Goal: Task Accomplishment & Management: Manage account settings

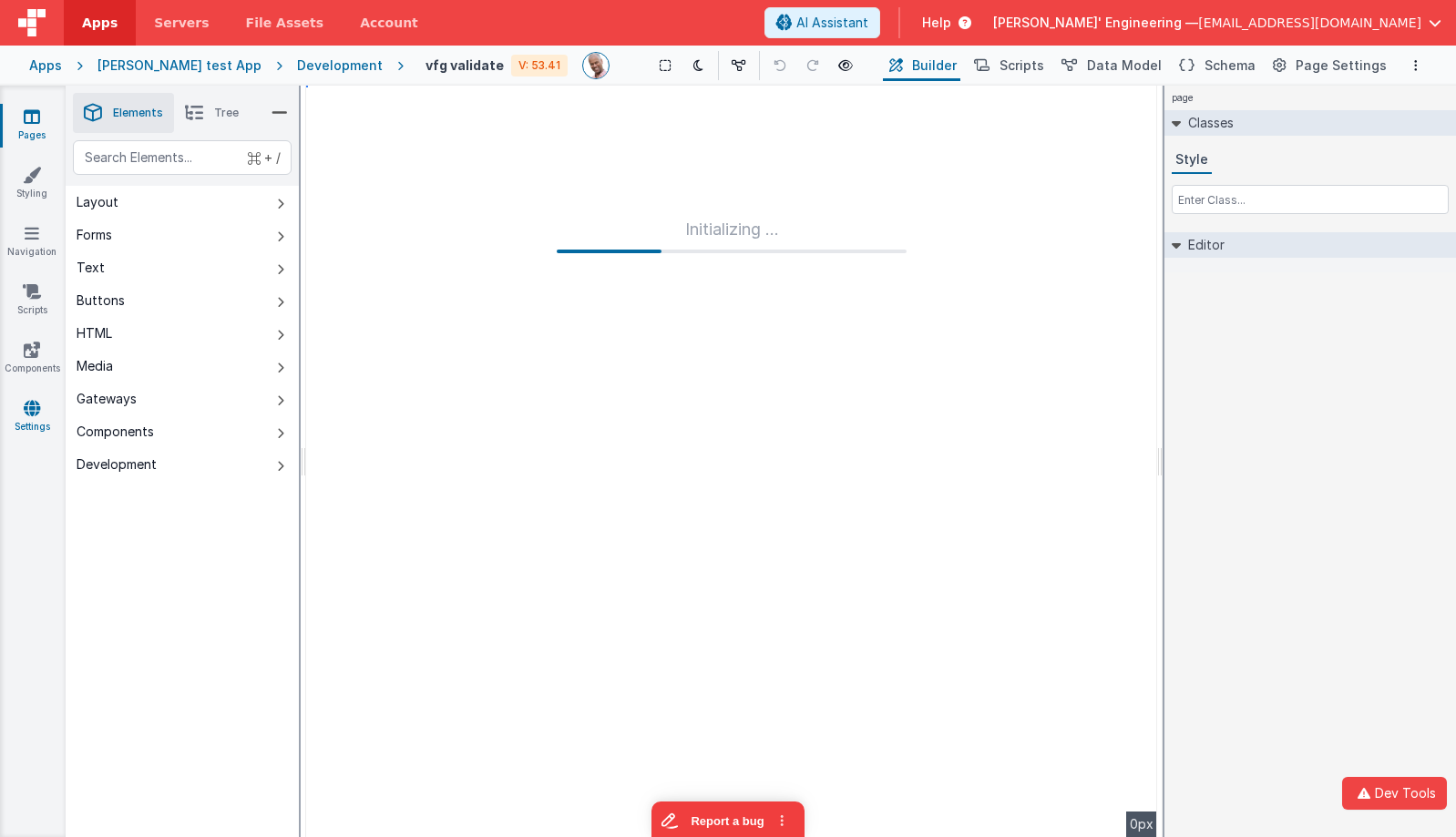
click at [32, 407] on icon at bounding box center [32, 407] width 17 height 18
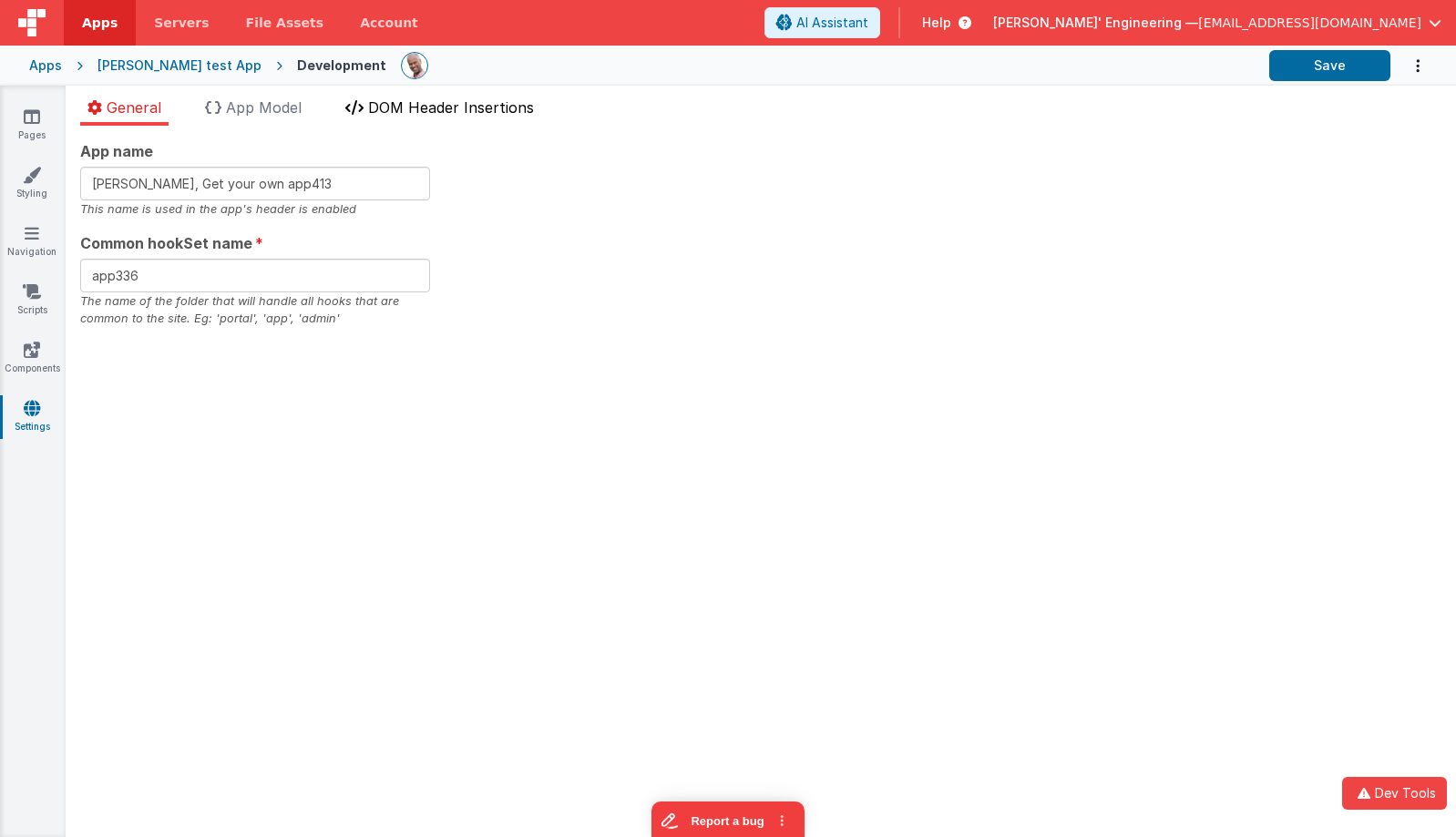
click at [451, 106] on span "DOM Header Insertions" at bounding box center [450, 107] width 166 height 18
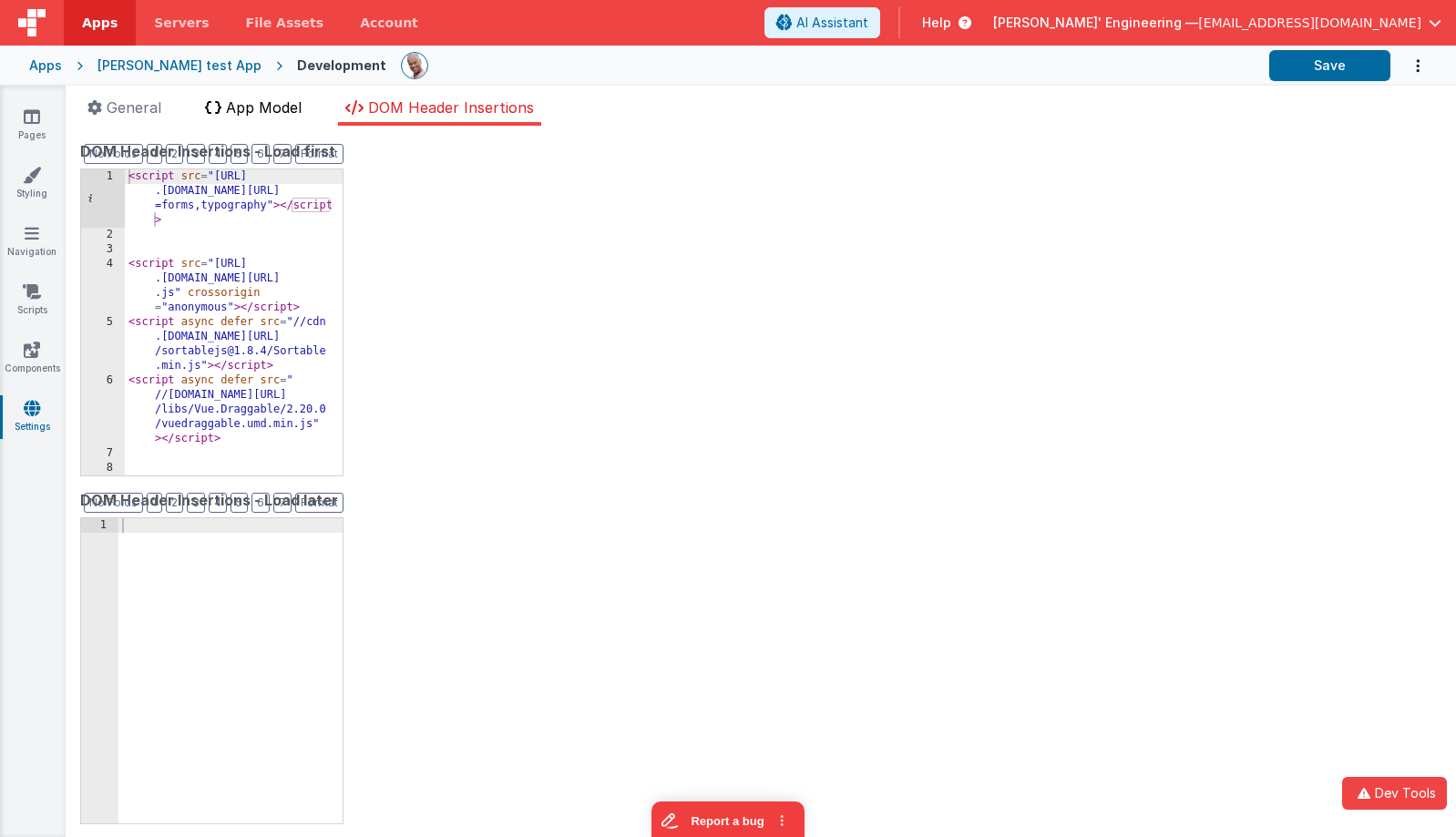
click at [287, 109] on span "App Model" at bounding box center [263, 107] width 76 height 18
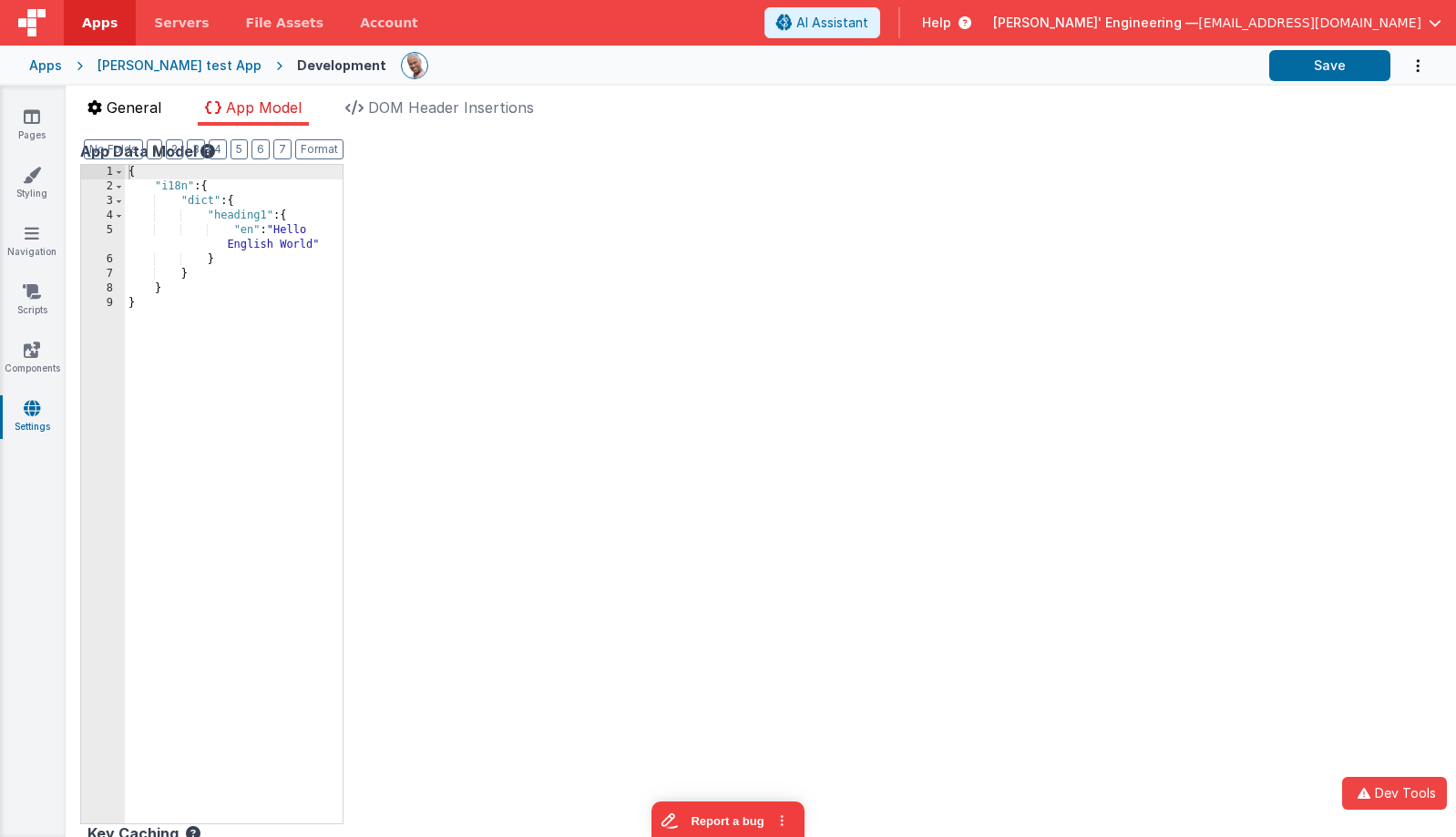
click at [150, 102] on span "General" at bounding box center [134, 107] width 54 height 18
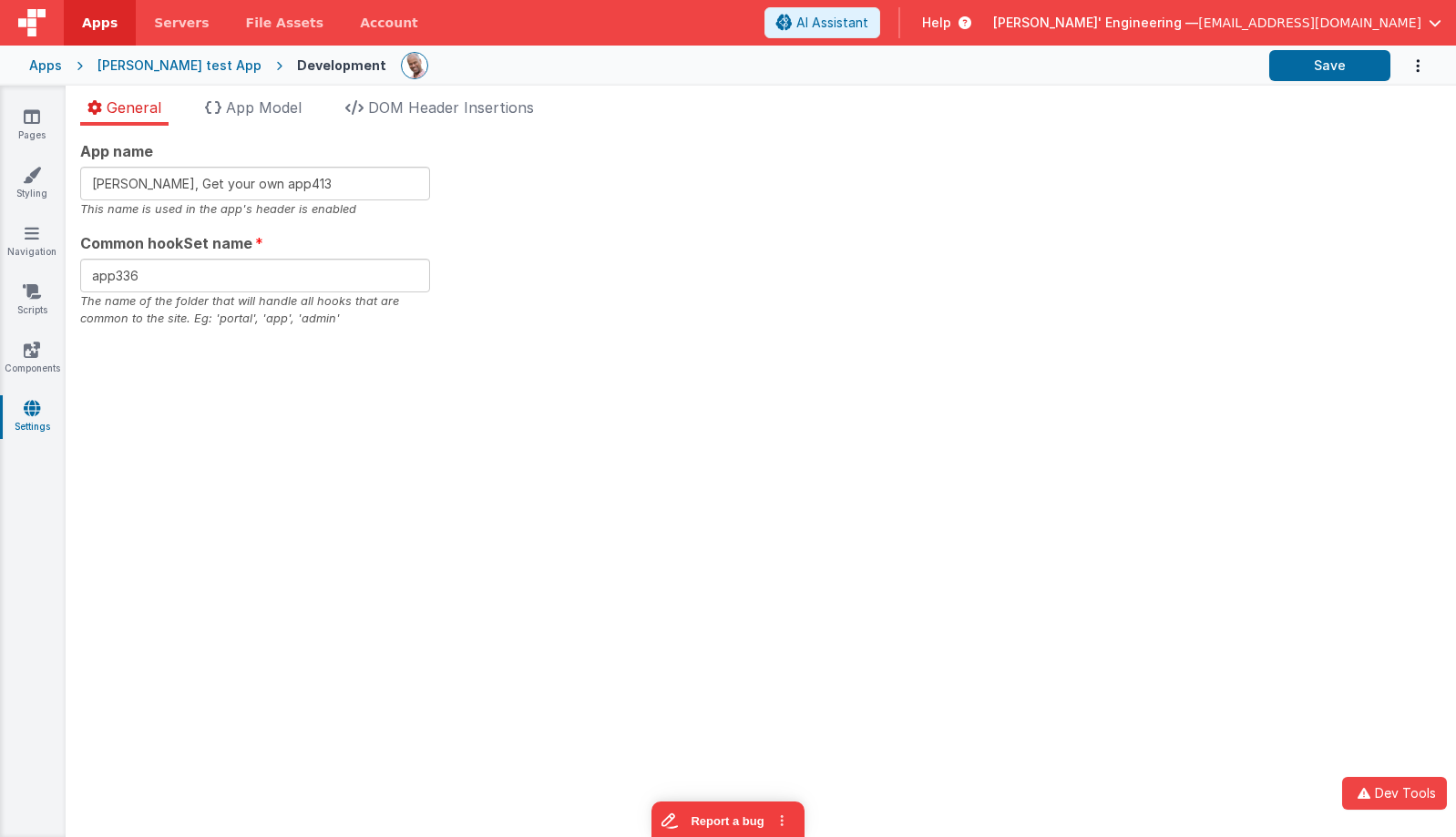
click at [580, 173] on div "App name Charles GUI, Get your own app413 This name is used in the app's header…" at bounding box center [761, 234] width 1361 height 187
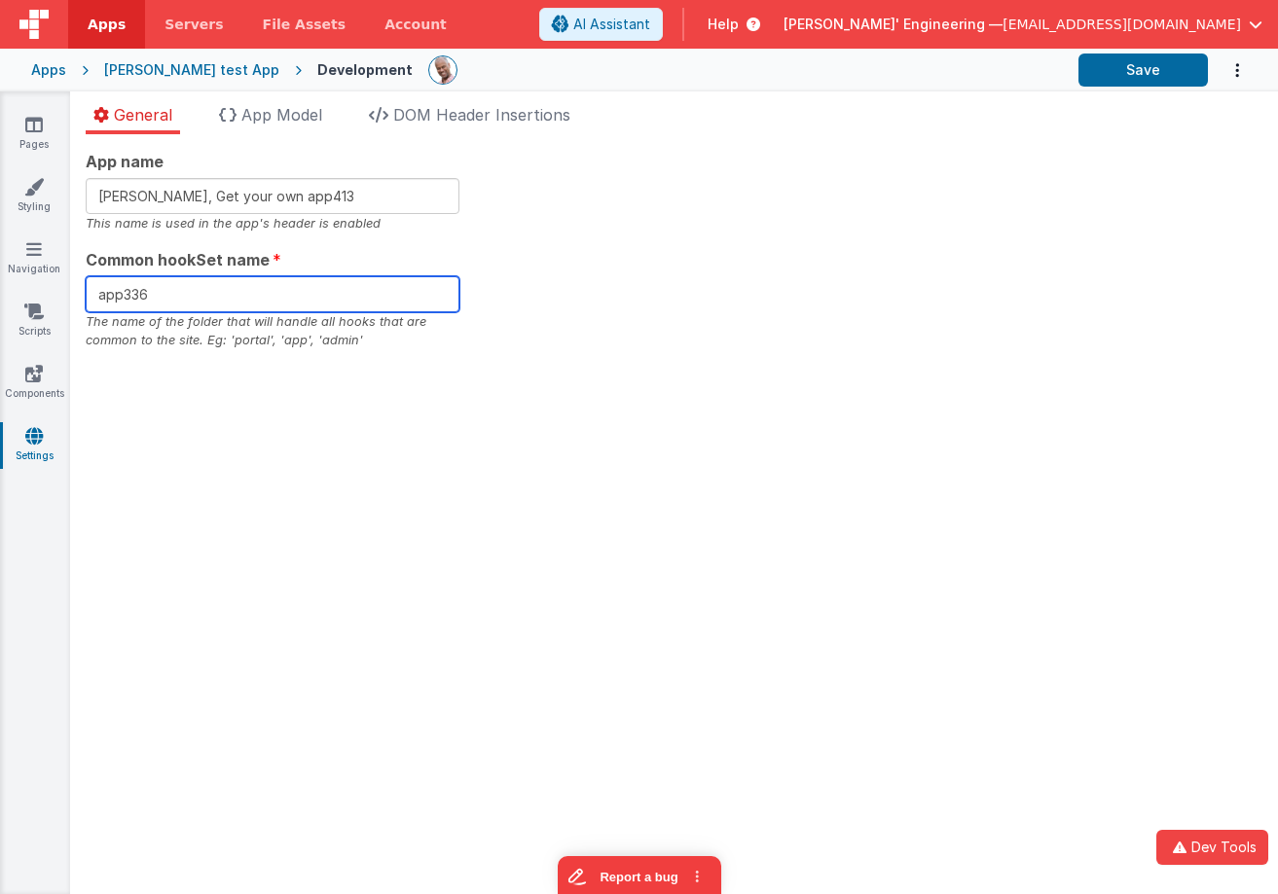
click at [261, 307] on input "app336" at bounding box center [273, 294] width 374 height 36
type input "app256"
click at [575, 322] on div "App name Charles GUI, Get your own app413 This name is used in the app's header…" at bounding box center [674, 250] width 1176 height 200
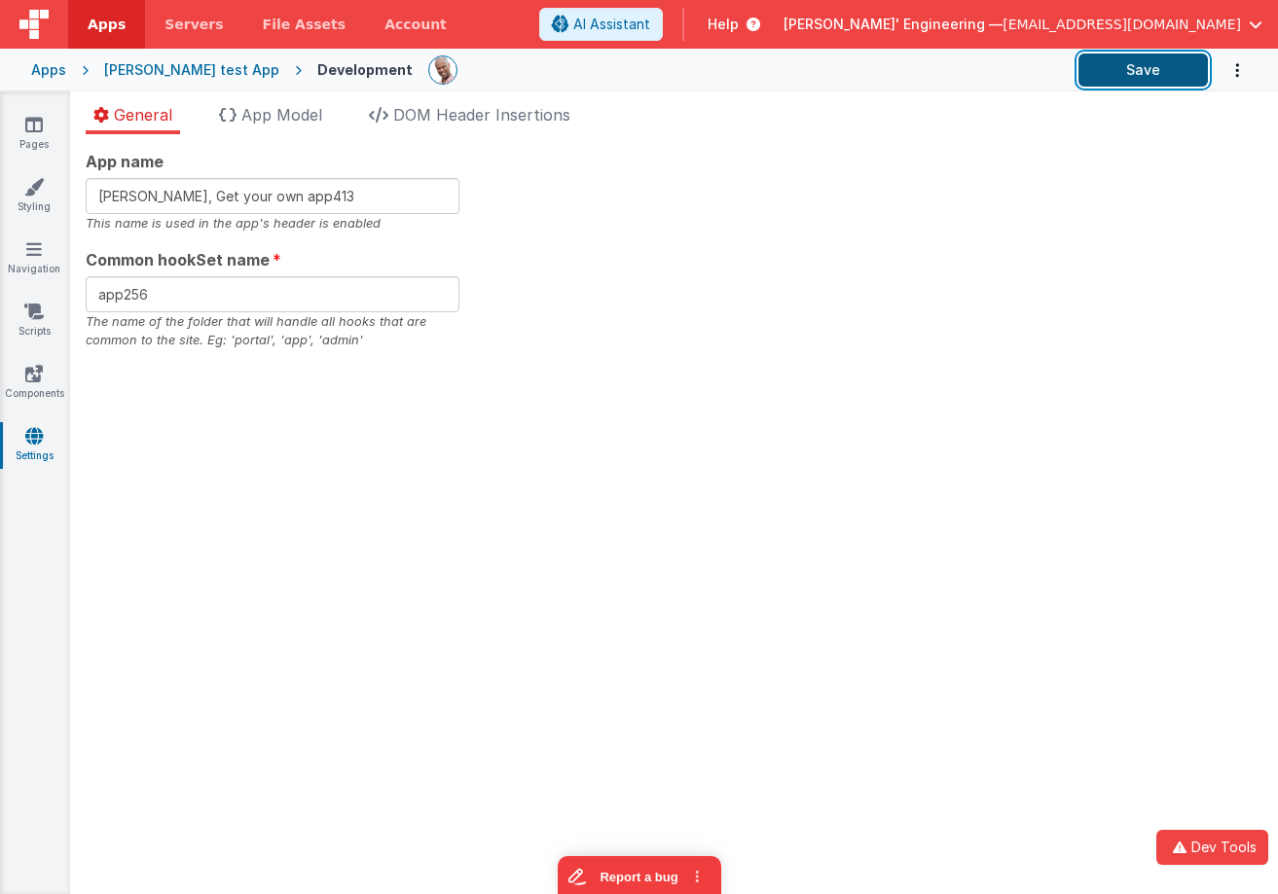
click at [1151, 73] on button "Save" at bounding box center [1142, 70] width 129 height 33
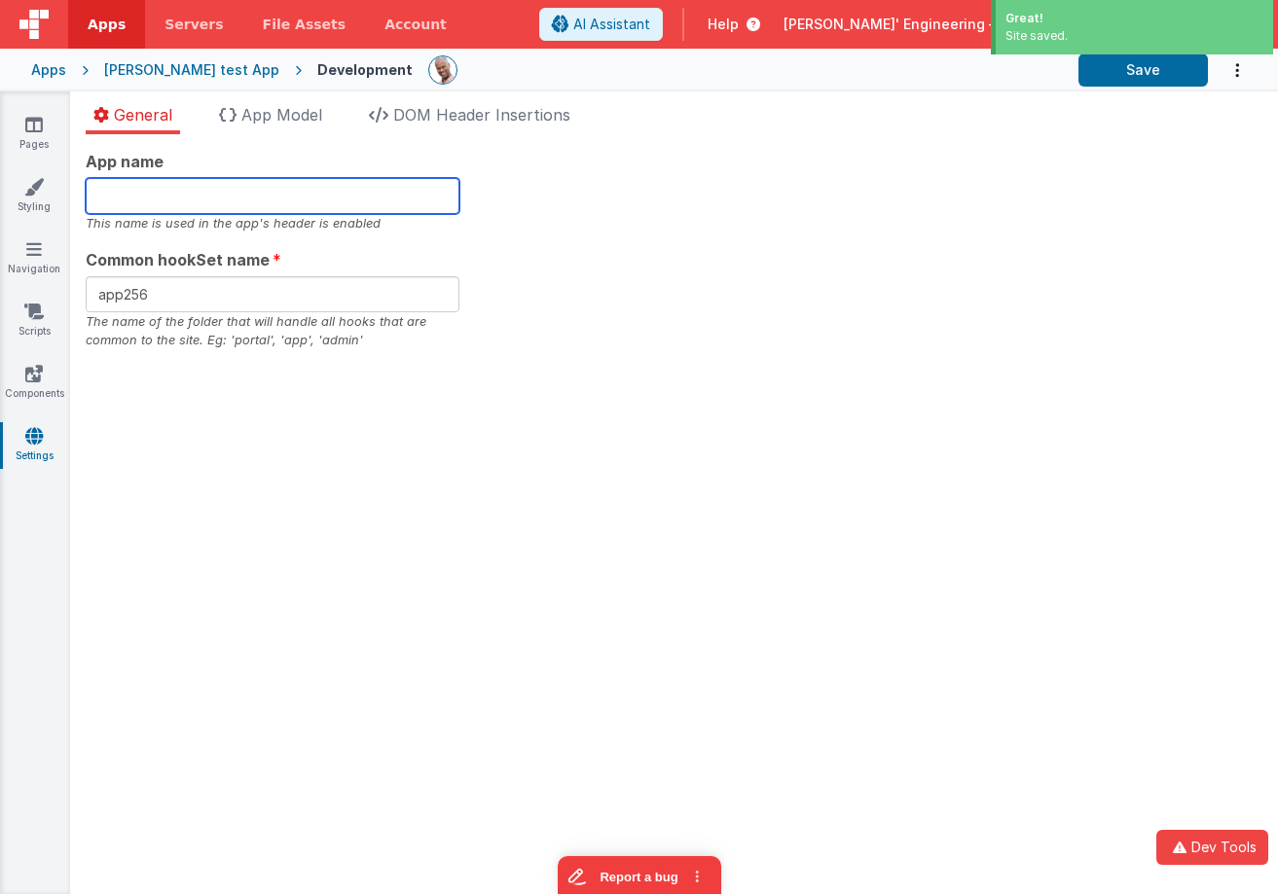
click at [152, 202] on input "text" at bounding box center [273, 196] width 374 height 36
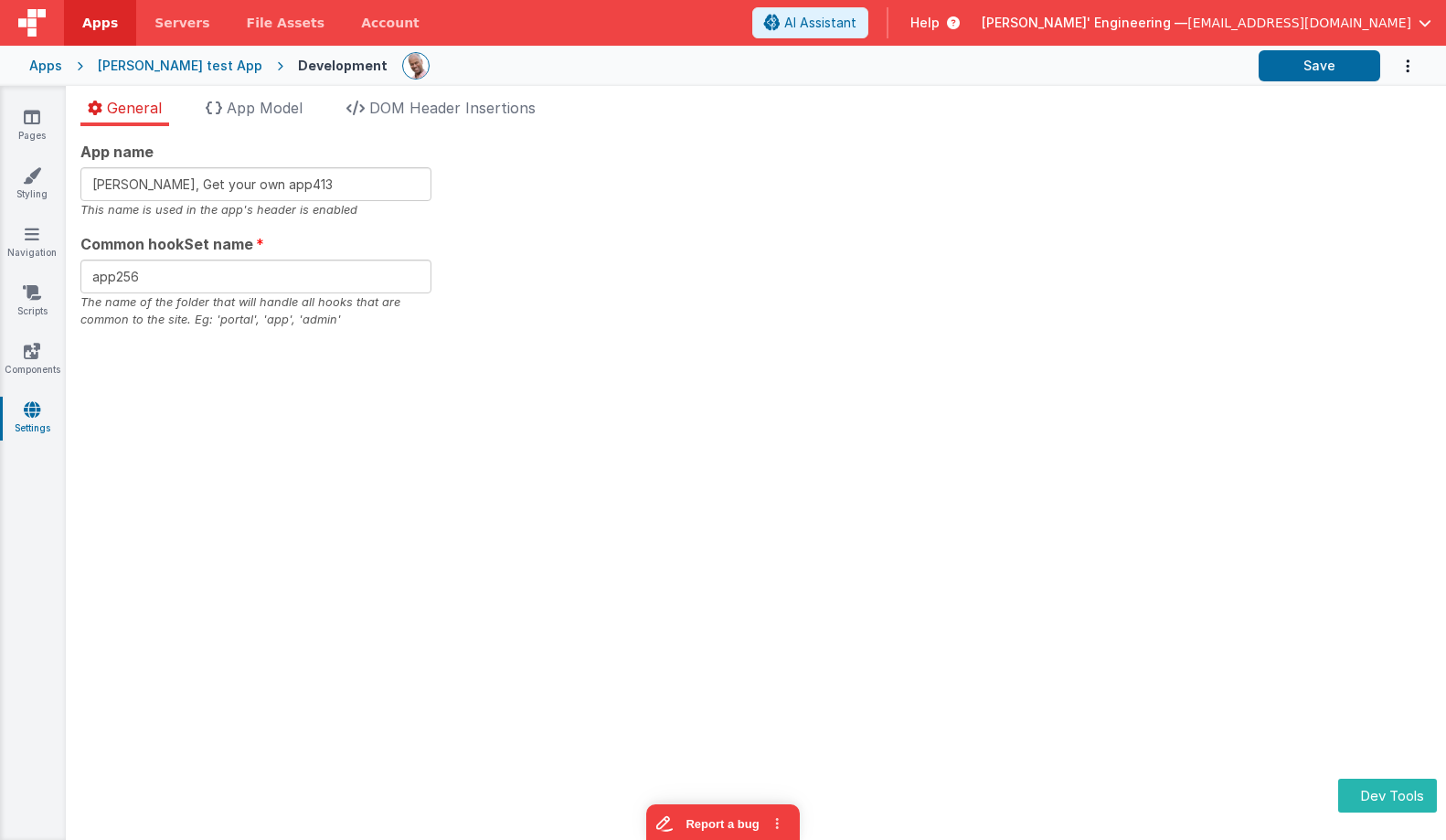
click at [753, 215] on div "App name [PERSON_NAME], Get your own app413 This name is used in the app's head…" at bounding box center [756, 235] width 1351 height 188
click at [355, 183] on input "Charles GUI, Get your own app413" at bounding box center [257, 184] width 351 height 34
type input "Charles GUI, Get your own app259"
type input "app259"
click at [1200, 59] on button "Save" at bounding box center [1319, 66] width 121 height 31
